Goal: Information Seeking & Learning: Learn about a topic

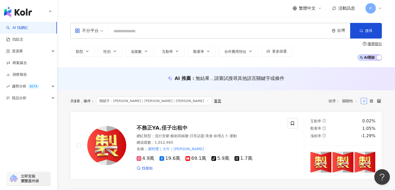
click at [134, 31] on input "search" at bounding box center [219, 31] width 217 height 10
type input "*"
type input "***"
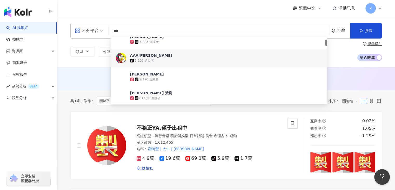
scroll to position [78, 0]
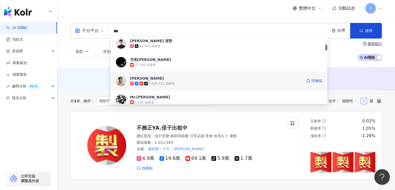
click at [164, 86] on div "3,105,413 追蹤者" at bounding box center [216, 83] width 172 height 5
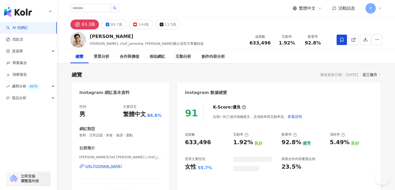
click at [135, 25] on button "144萬" at bounding box center [141, 24] width 24 height 10
click at [139, 26] on div "144萬" at bounding box center [143, 24] width 11 height 7
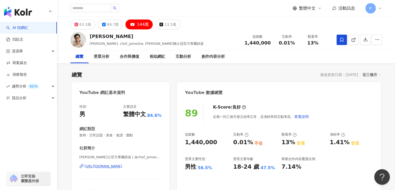
scroll to position [208, 0]
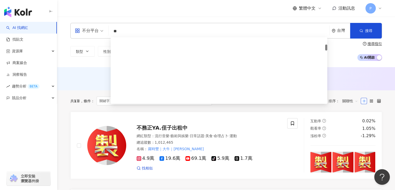
type input "*"
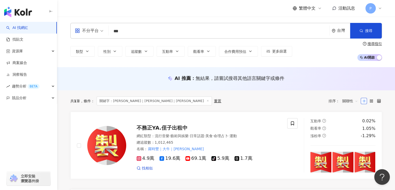
type input "***"
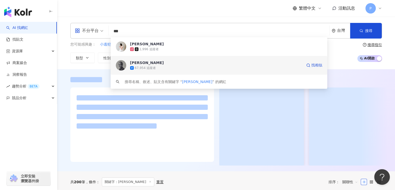
click at [160, 67] on div "67,954 追蹤者" at bounding box center [216, 67] width 172 height 5
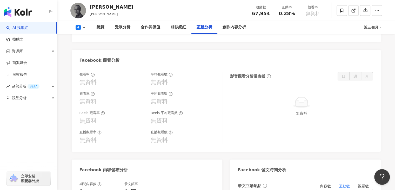
scroll to position [935, 0]
